Goal: Information Seeking & Learning: Learn about a topic

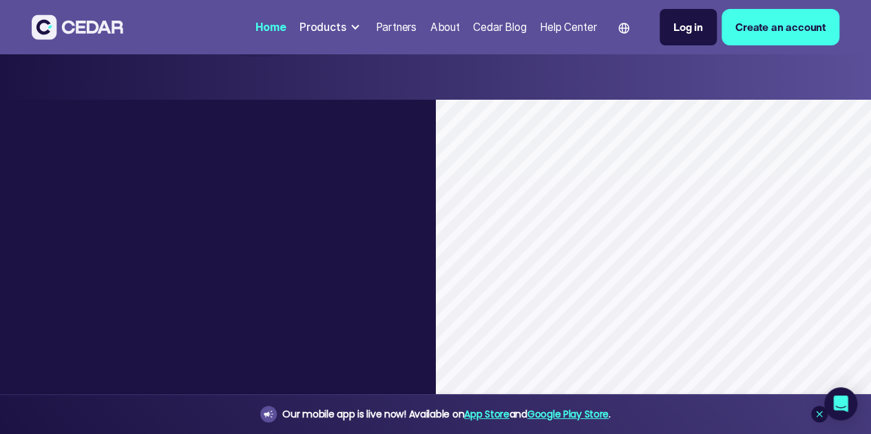
scroll to position [1102, 0]
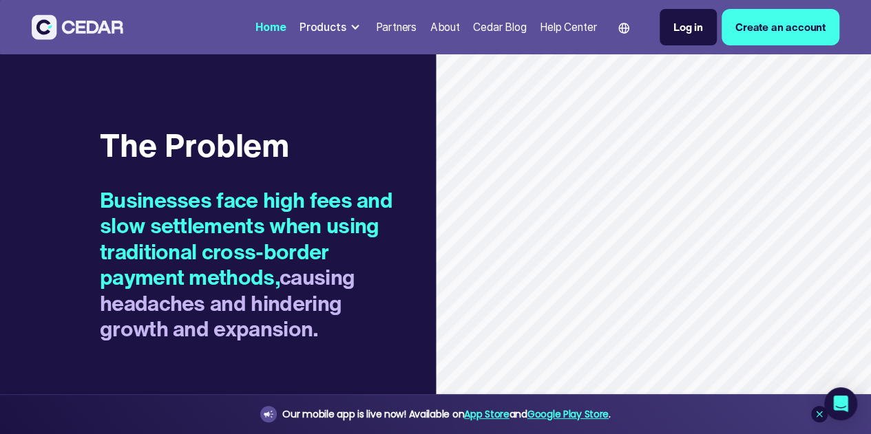
click at [430, 35] on div "About" at bounding box center [445, 27] width 30 height 16
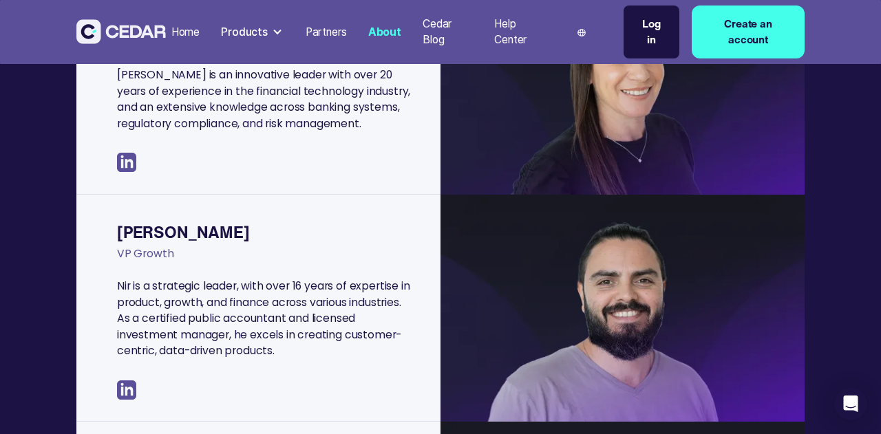
scroll to position [551, 0]
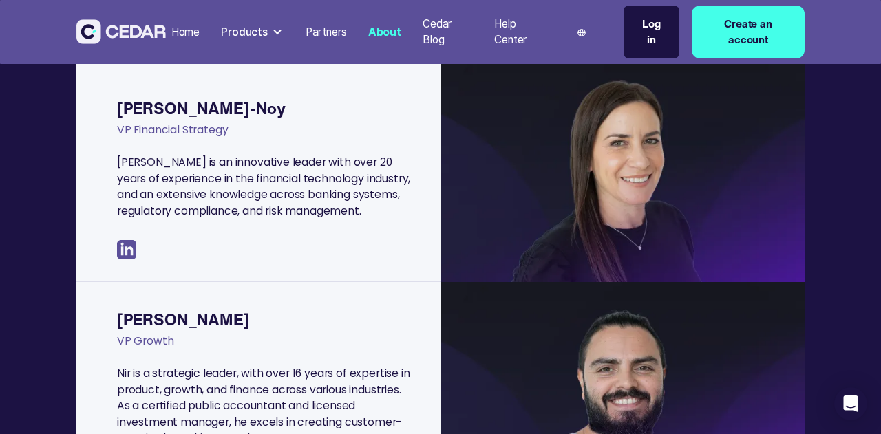
click at [188, 128] on div "VP Financial Strategy" at bounding box center [265, 138] width 297 height 32
copy div "VP Financial Strategy"
